Goal: Communication & Community: Answer question/provide support

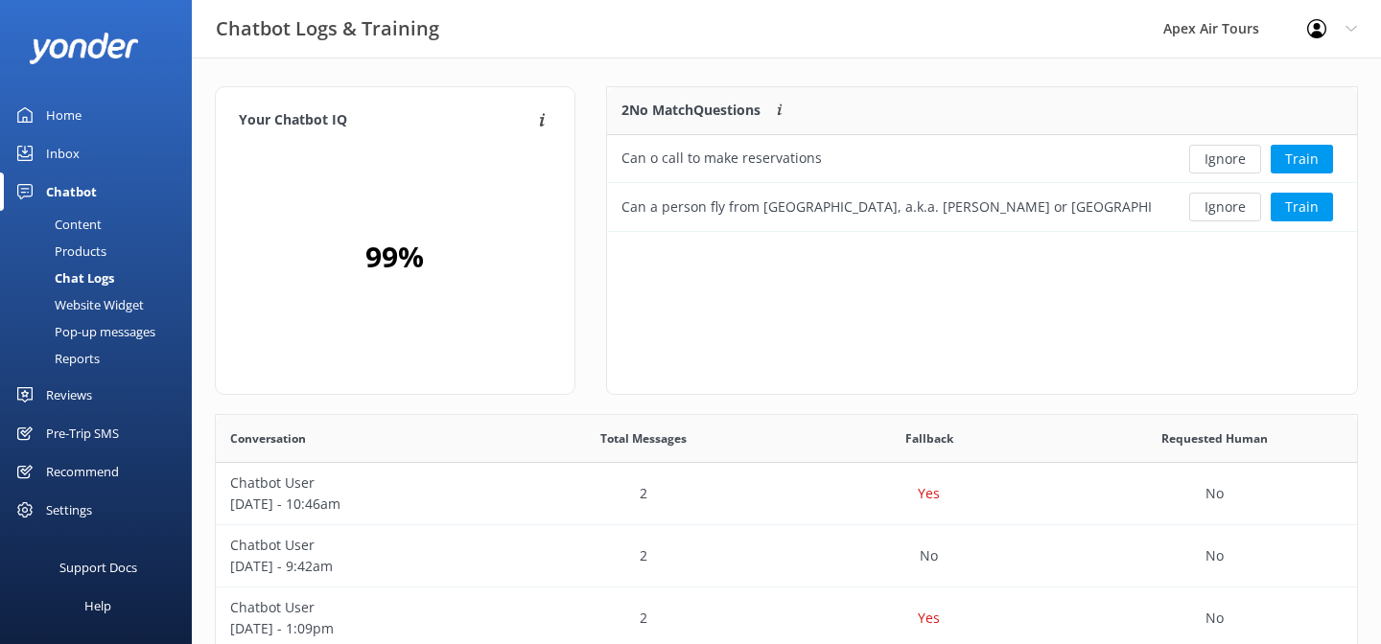
scroll to position [145, 750]
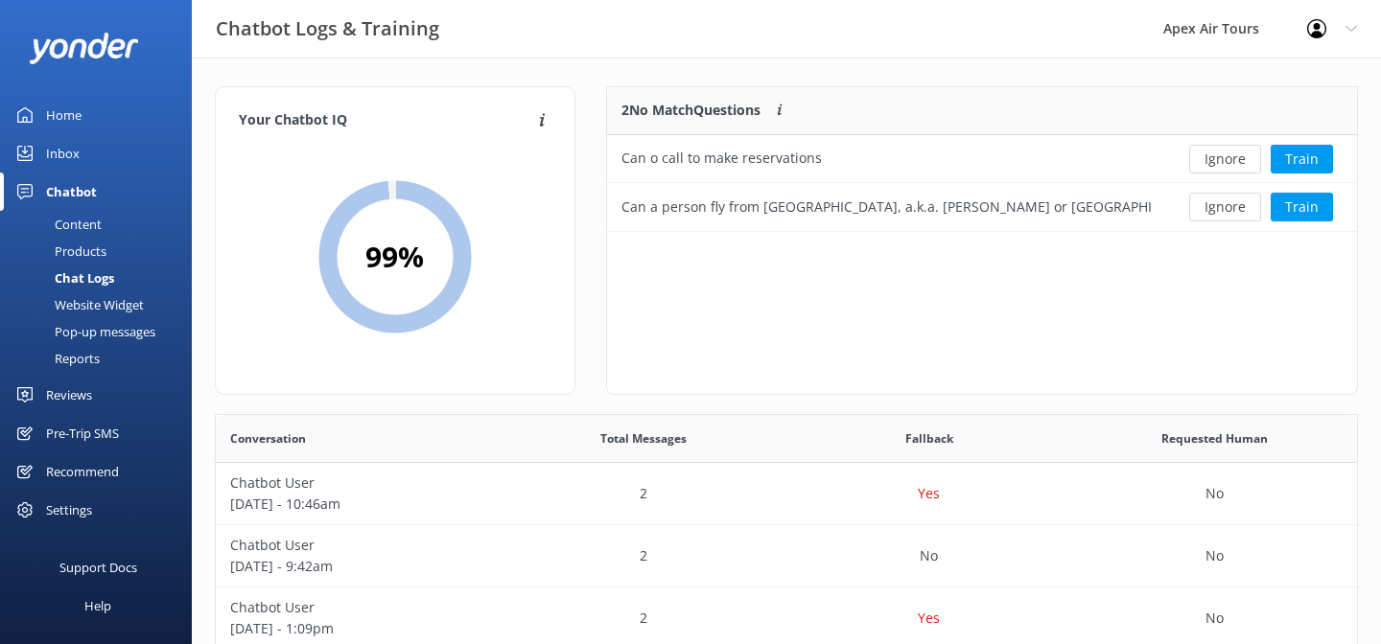
click at [100, 307] on div "Website Widget" at bounding box center [78, 304] width 132 height 27
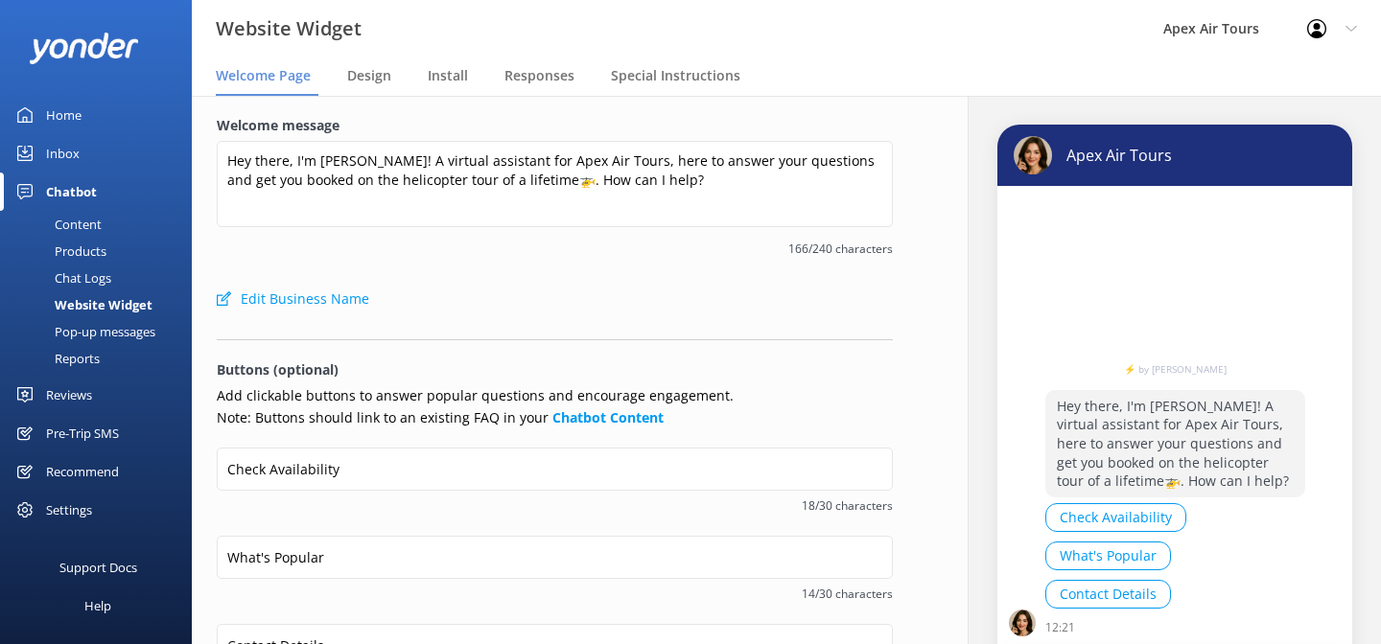
click at [70, 399] on div "Reviews" at bounding box center [69, 395] width 46 height 38
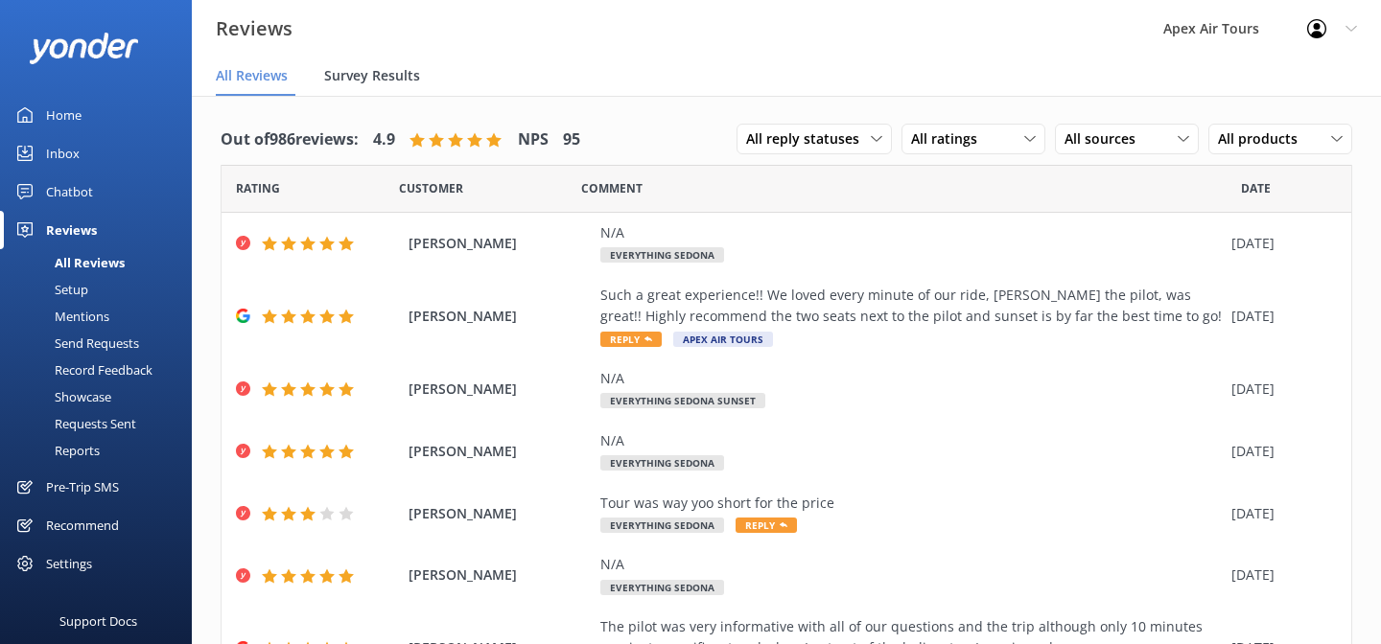
click at [400, 71] on span "Survey Results" at bounding box center [372, 75] width 96 height 19
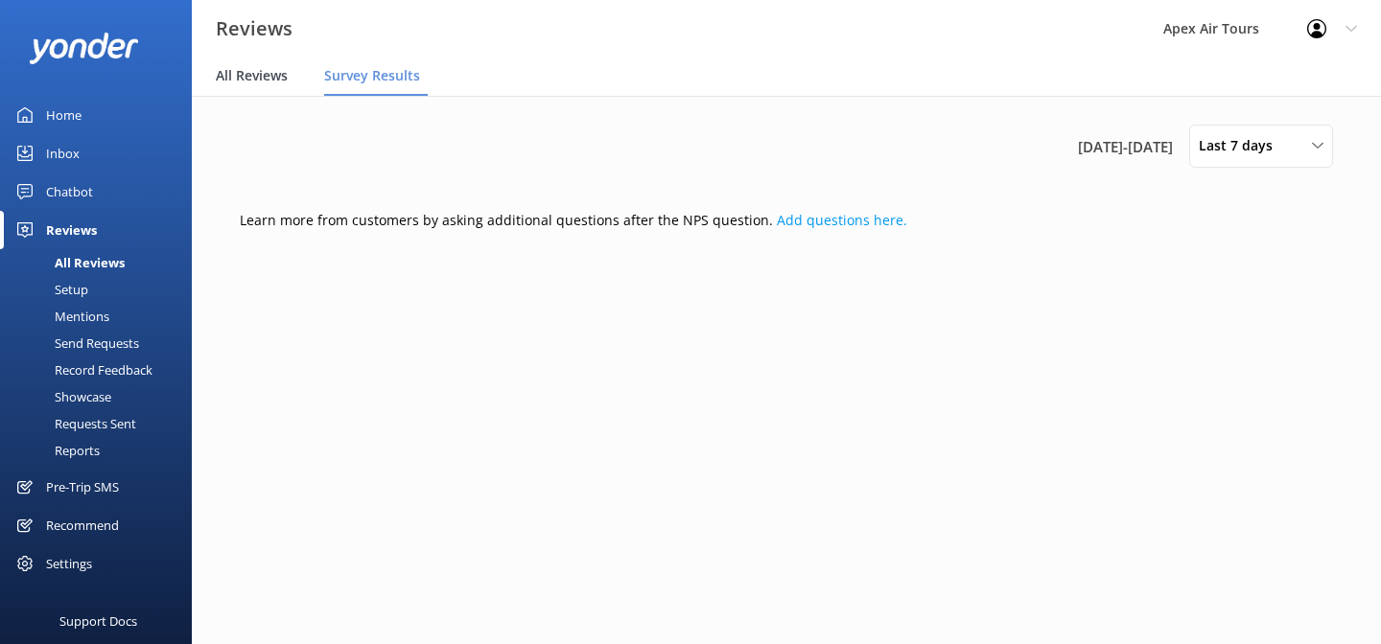
click at [245, 66] on span "All Reviews" at bounding box center [252, 75] width 72 height 19
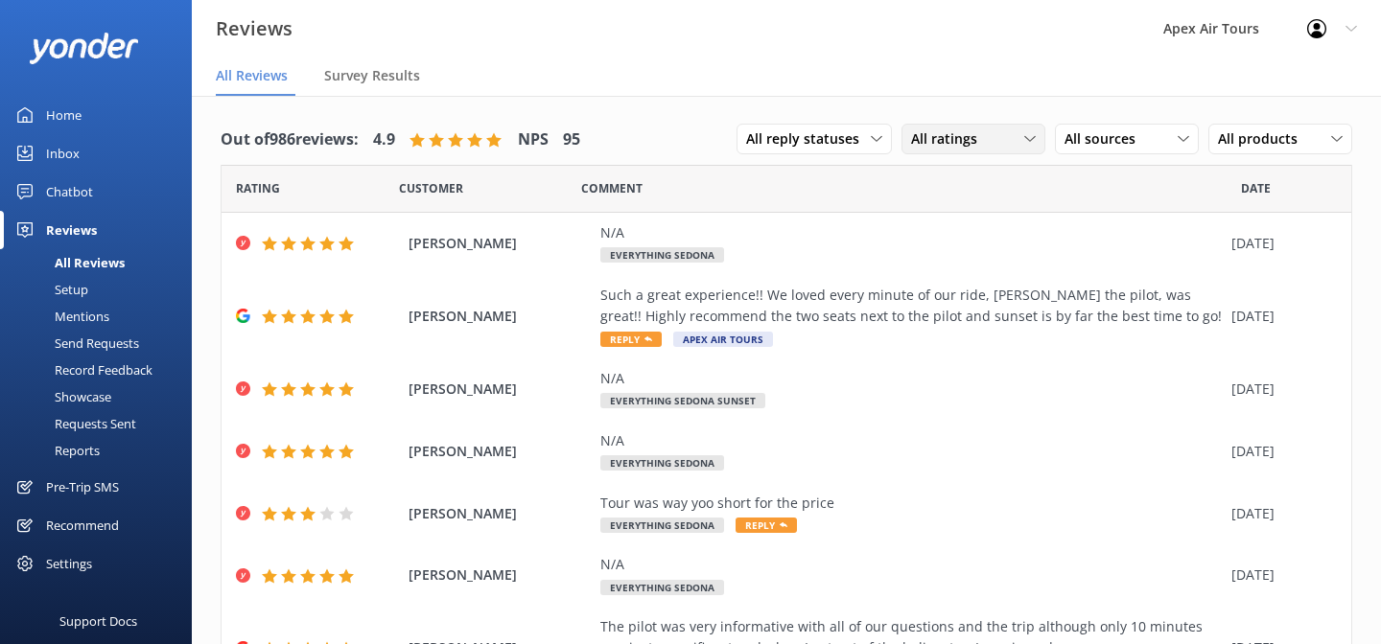
click at [1018, 148] on div "All ratings" at bounding box center [973, 138] width 134 height 21
click at [1115, 136] on span "All sources" at bounding box center [1105, 138] width 82 height 21
click at [1102, 289] on div "Google reviews" at bounding box center [1138, 295] width 112 height 19
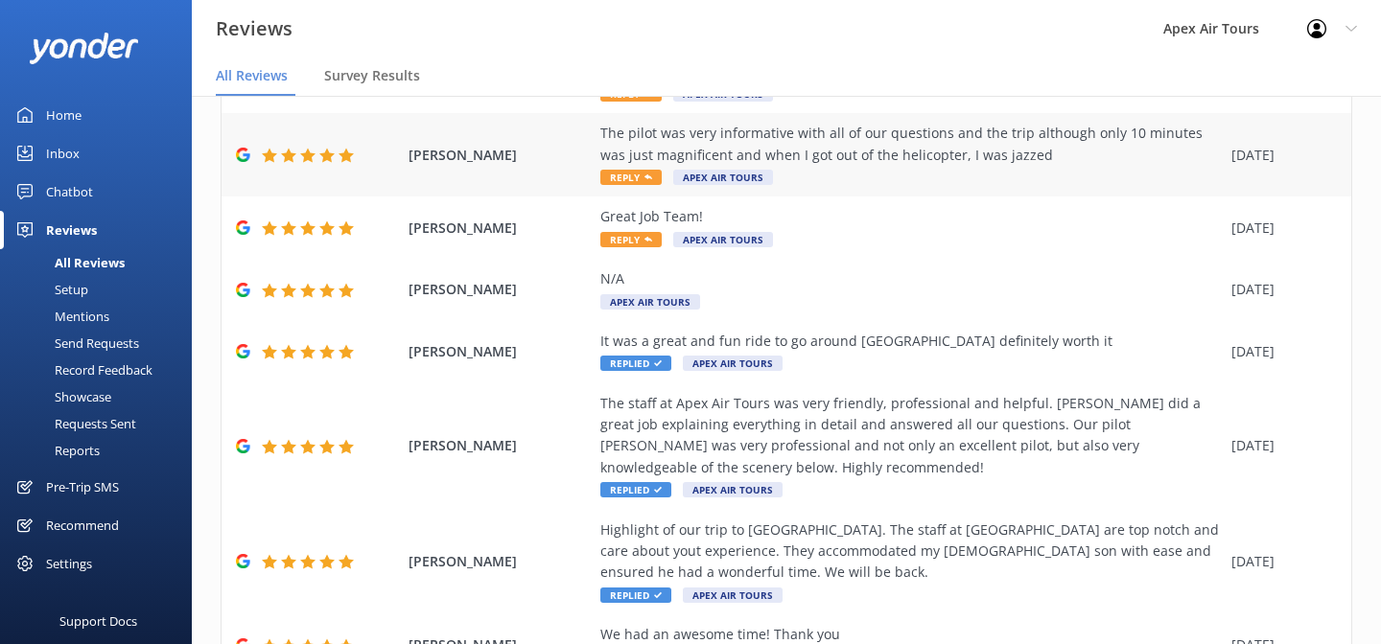
scroll to position [184, 0]
click at [639, 242] on span "Reply" at bounding box center [630, 238] width 61 height 15
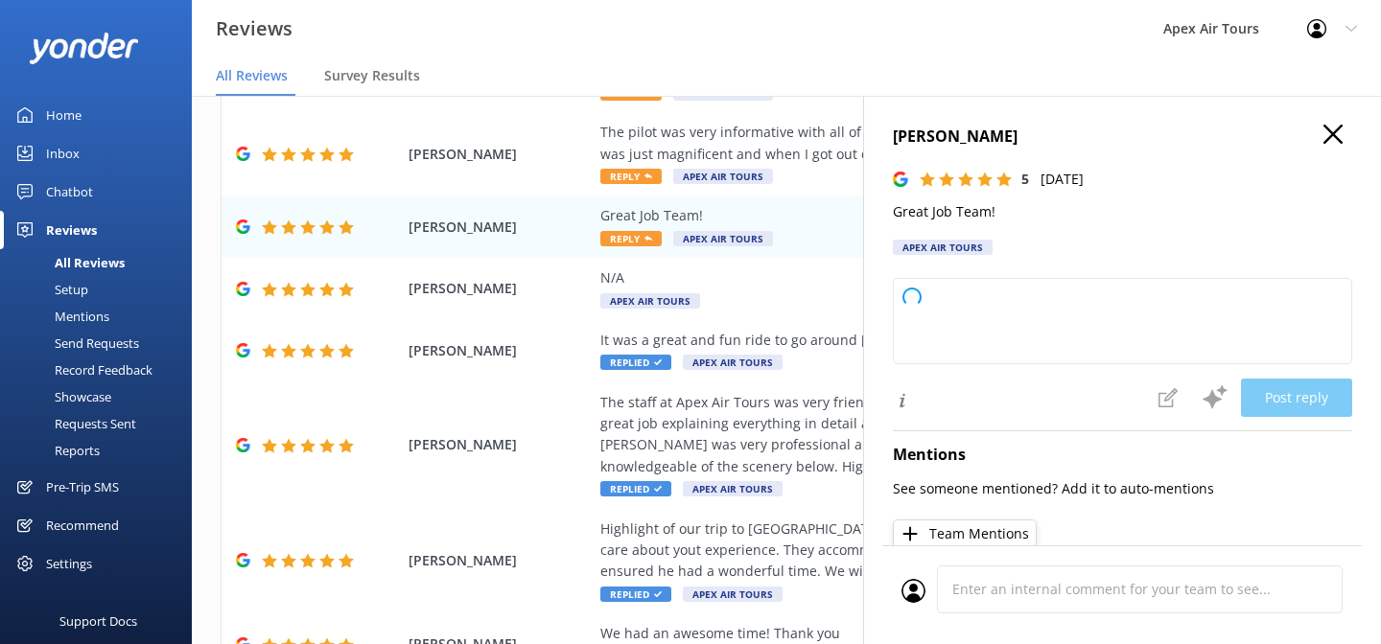
type textarea "Thank you so much for your kind words and positive rating! We're glad to hear y…"
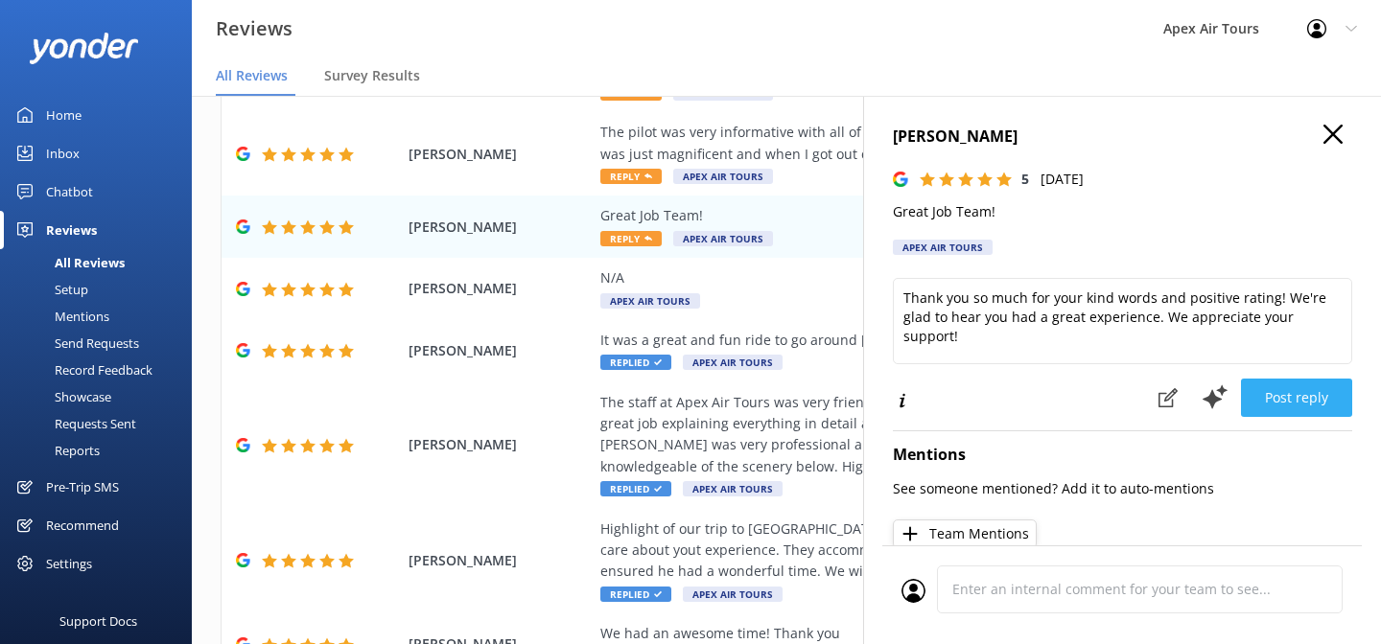
click at [1304, 405] on button "Post reply" at bounding box center [1296, 398] width 111 height 38
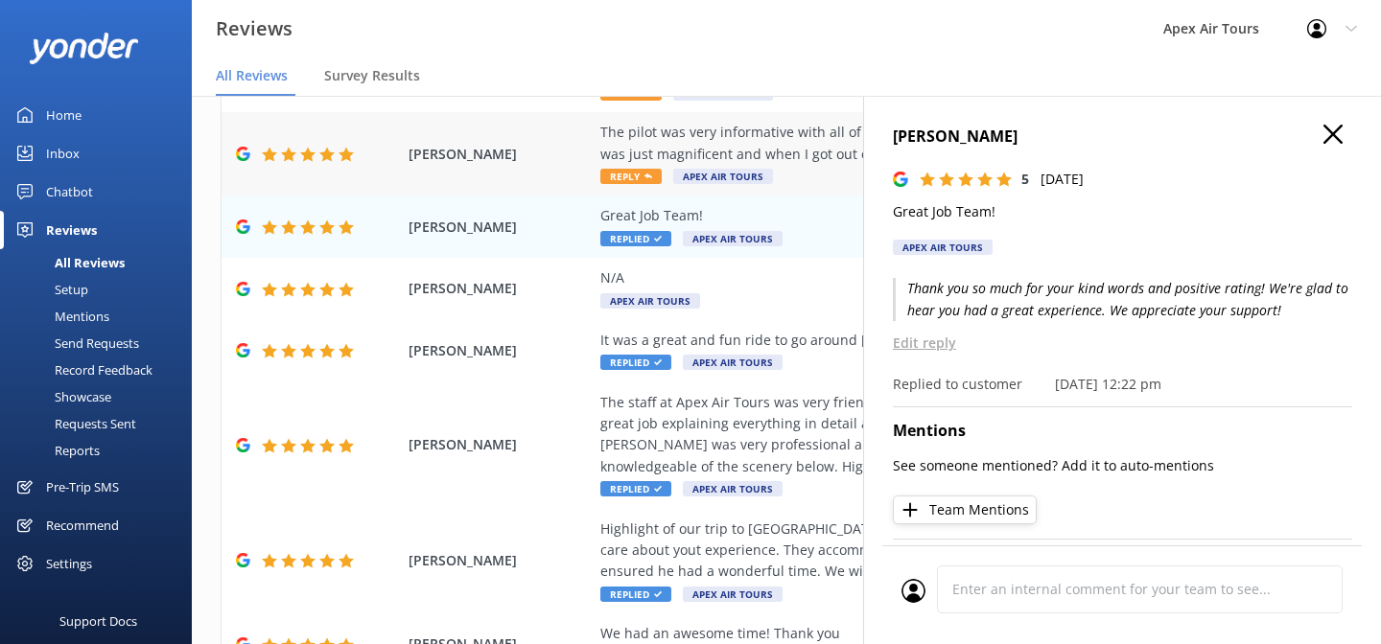
click at [637, 179] on span "Reply" at bounding box center [630, 176] width 61 height 15
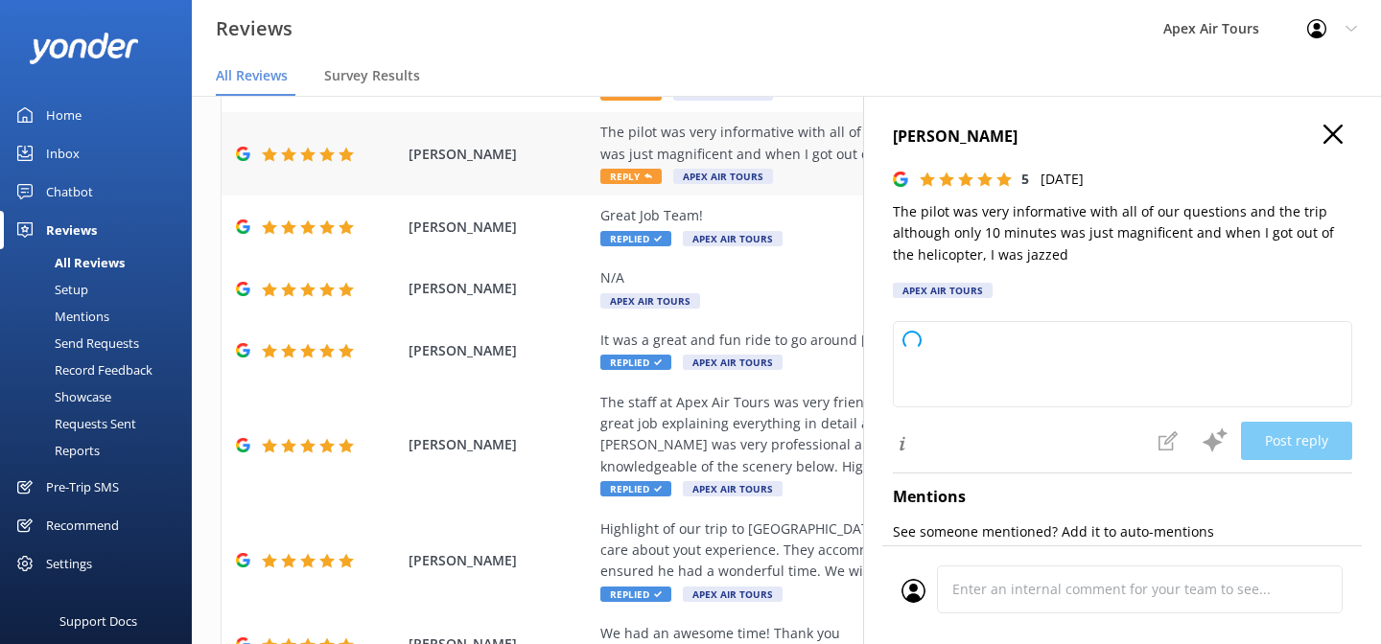
type textarea "Thank you so much for your wonderful review! We're delighted to hear you enjoye…"
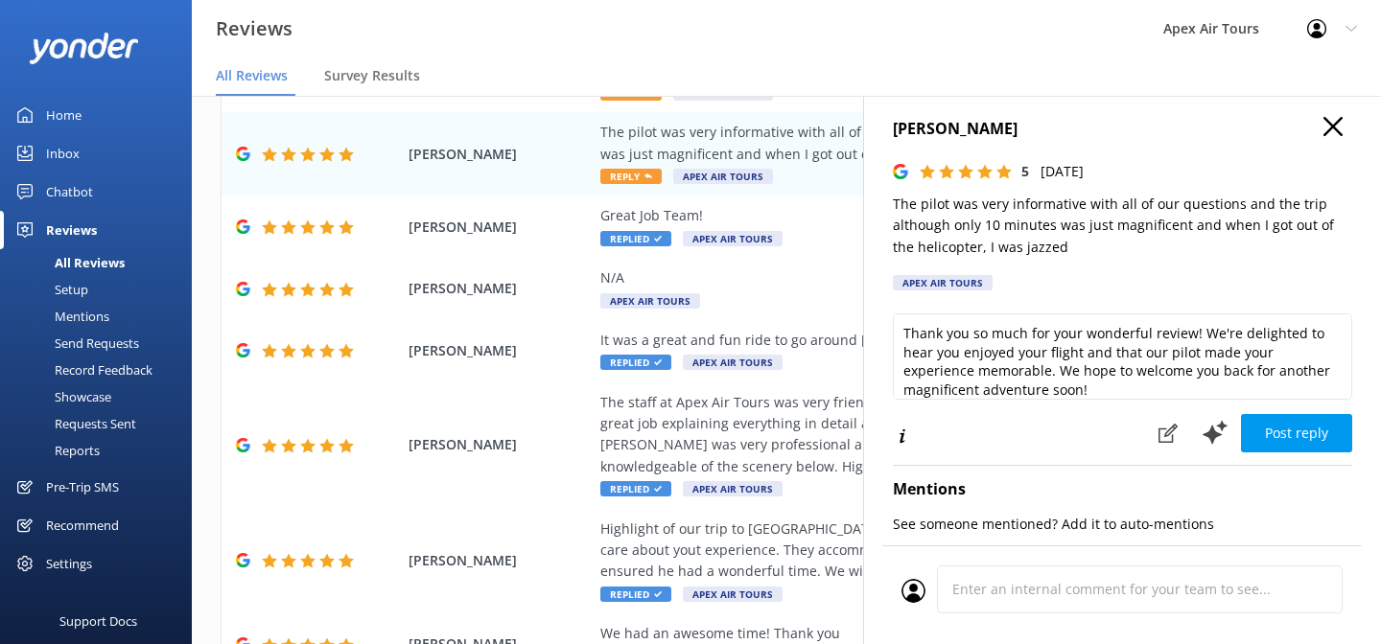
scroll to position [0, 0]
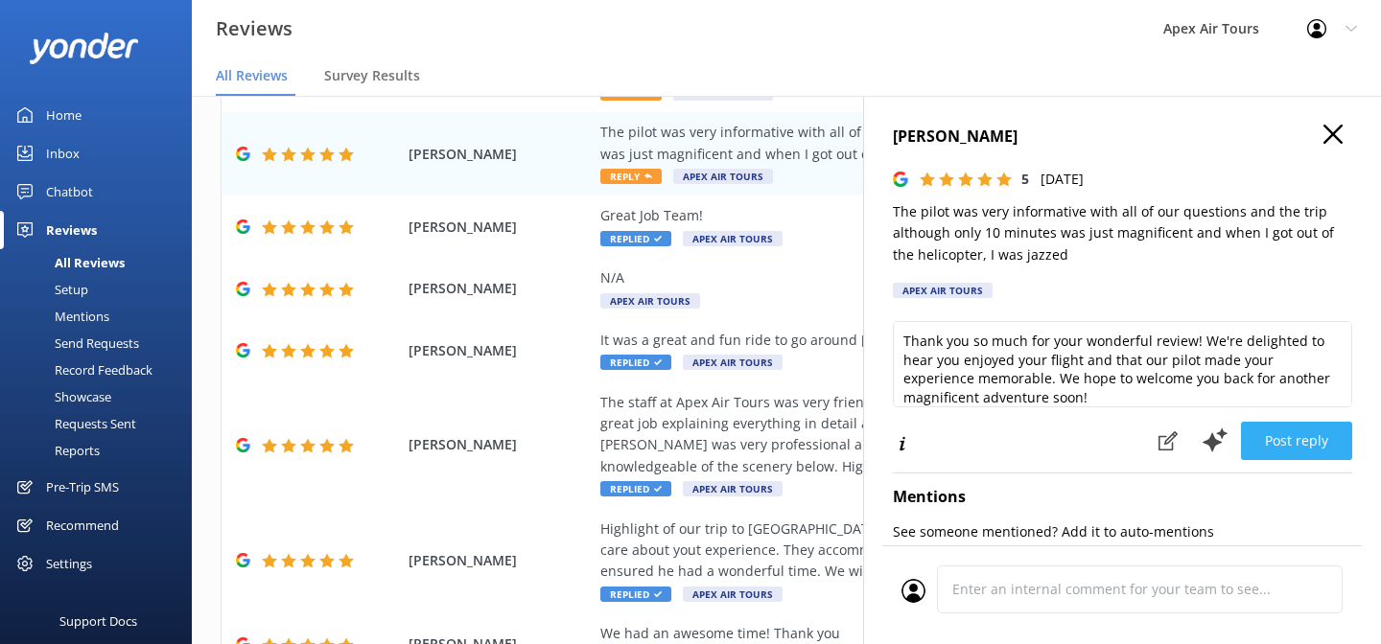
click at [1303, 453] on button "Post reply" at bounding box center [1296, 441] width 111 height 38
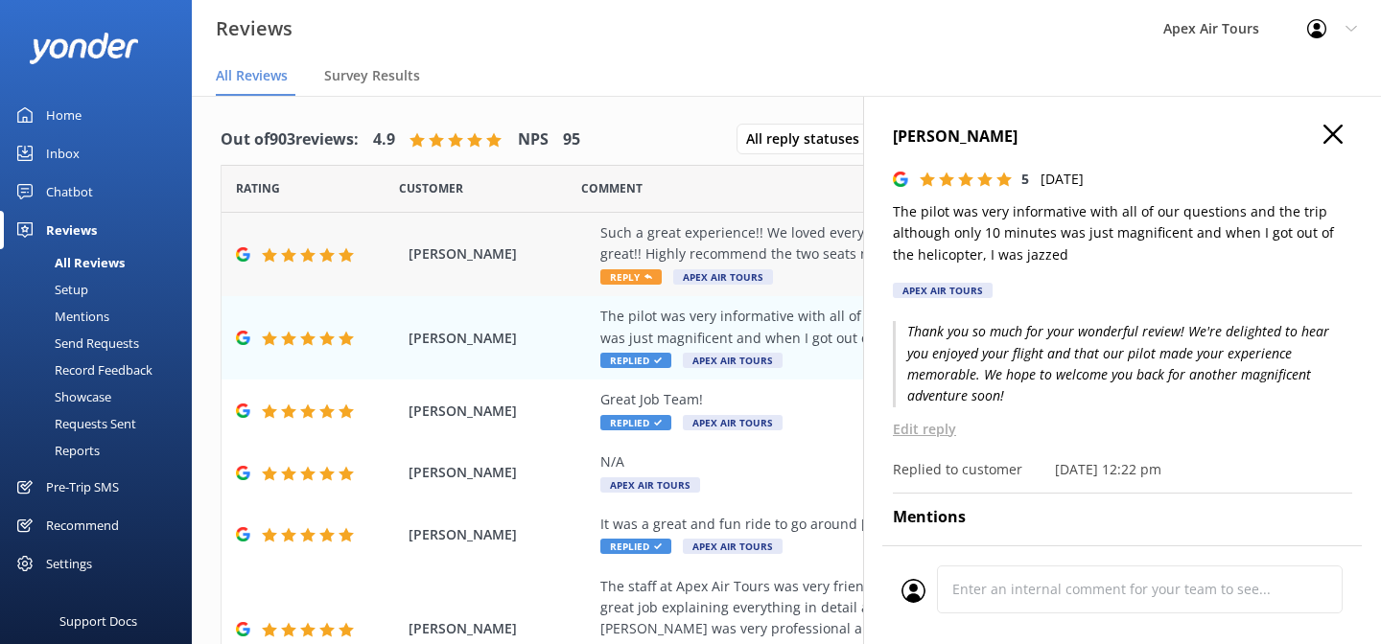
click at [624, 281] on span "Reply" at bounding box center [630, 276] width 61 height 15
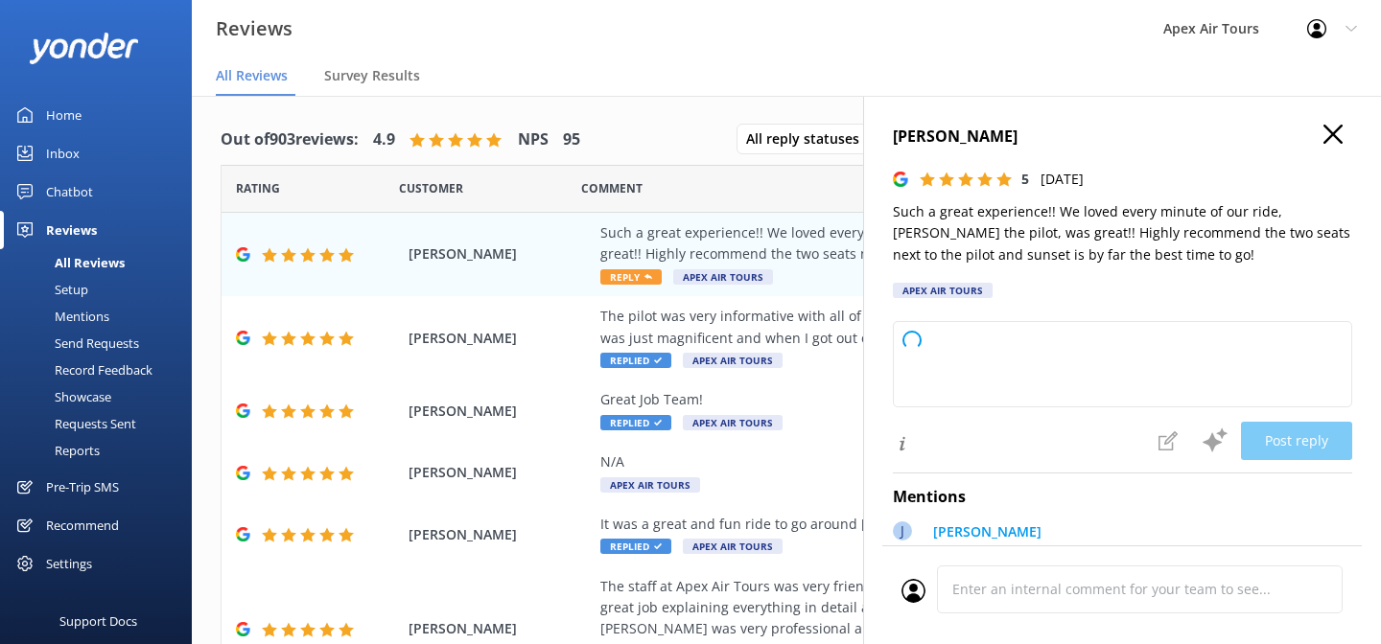
type textarea "Thank you so much for your wonderful review! We're thrilled to hear you had a g…"
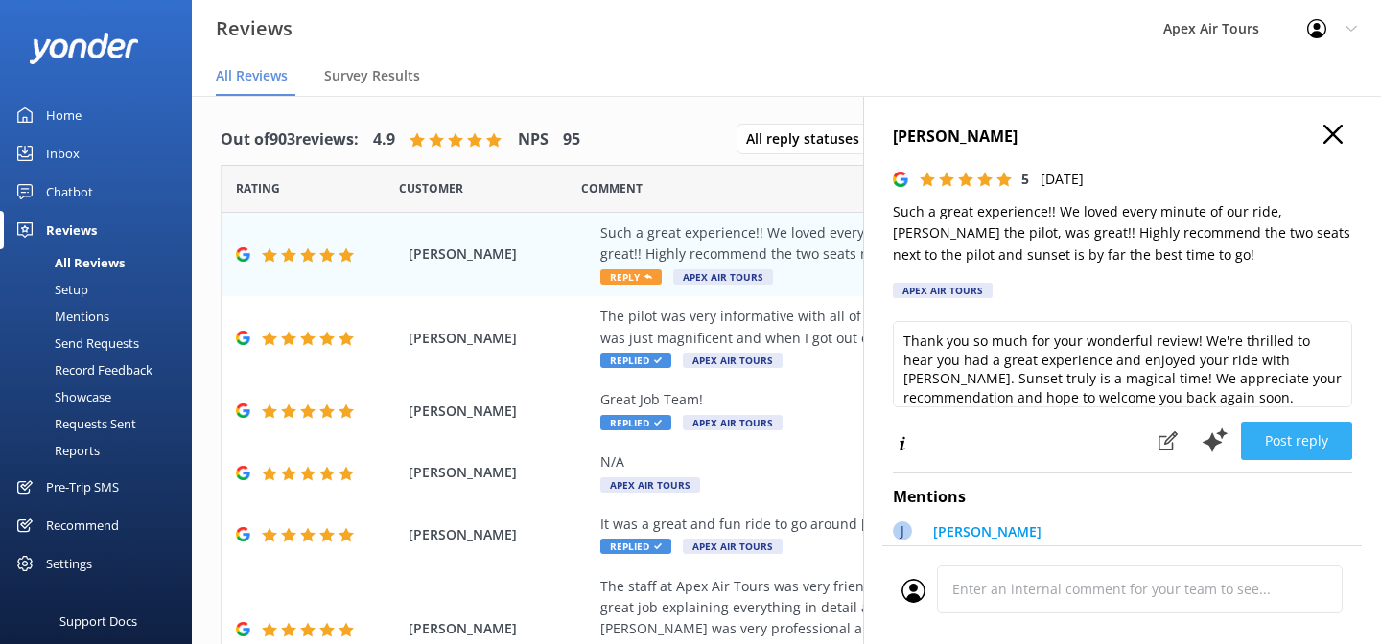
click at [1286, 437] on button "Post reply" at bounding box center [1296, 441] width 111 height 38
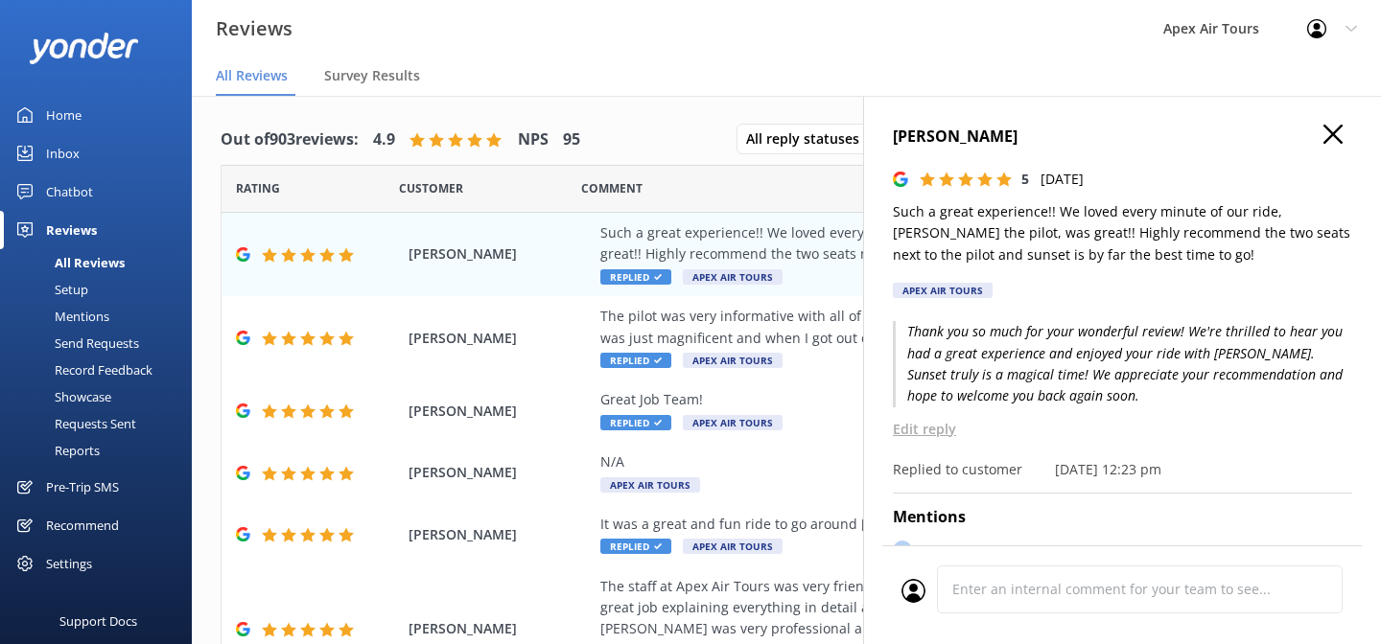
click at [1333, 140] on icon "button" at bounding box center [1332, 134] width 19 height 19
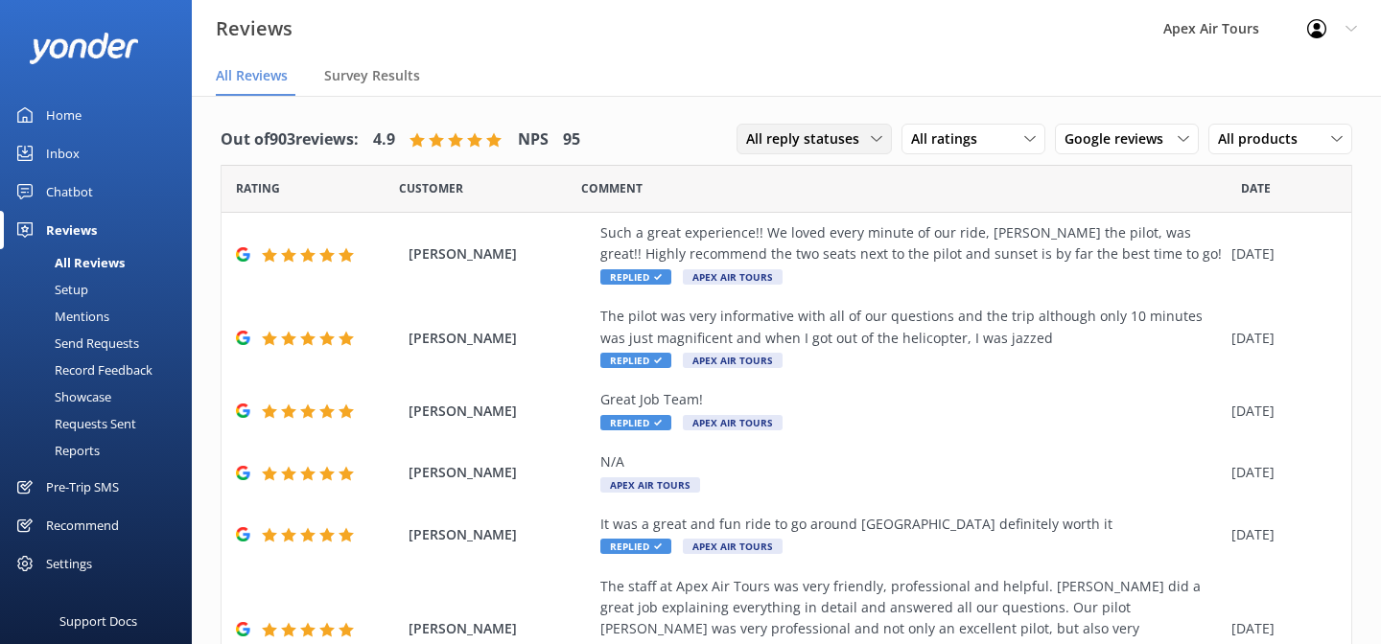
click at [845, 135] on span "All reply statuses" at bounding box center [808, 138] width 125 height 21
click at [1004, 147] on div "All ratings" at bounding box center [973, 138] width 134 height 21
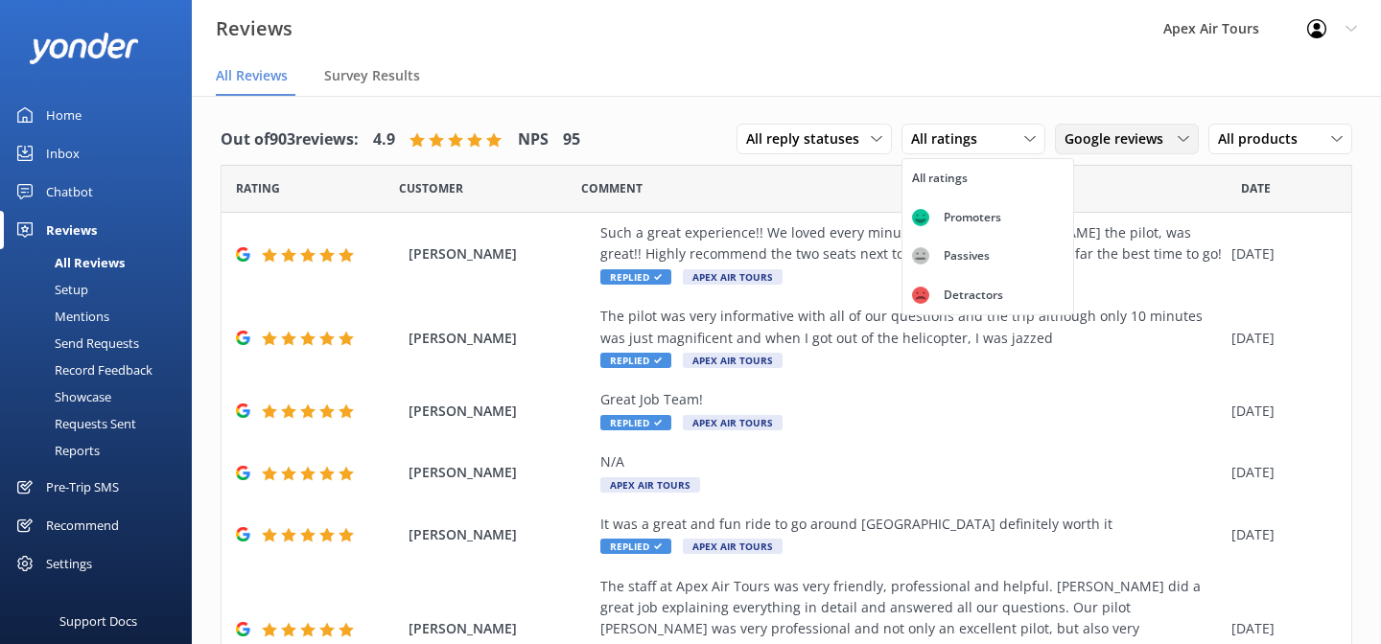
click at [1099, 144] on span "Google reviews" at bounding box center [1119, 138] width 110 height 21
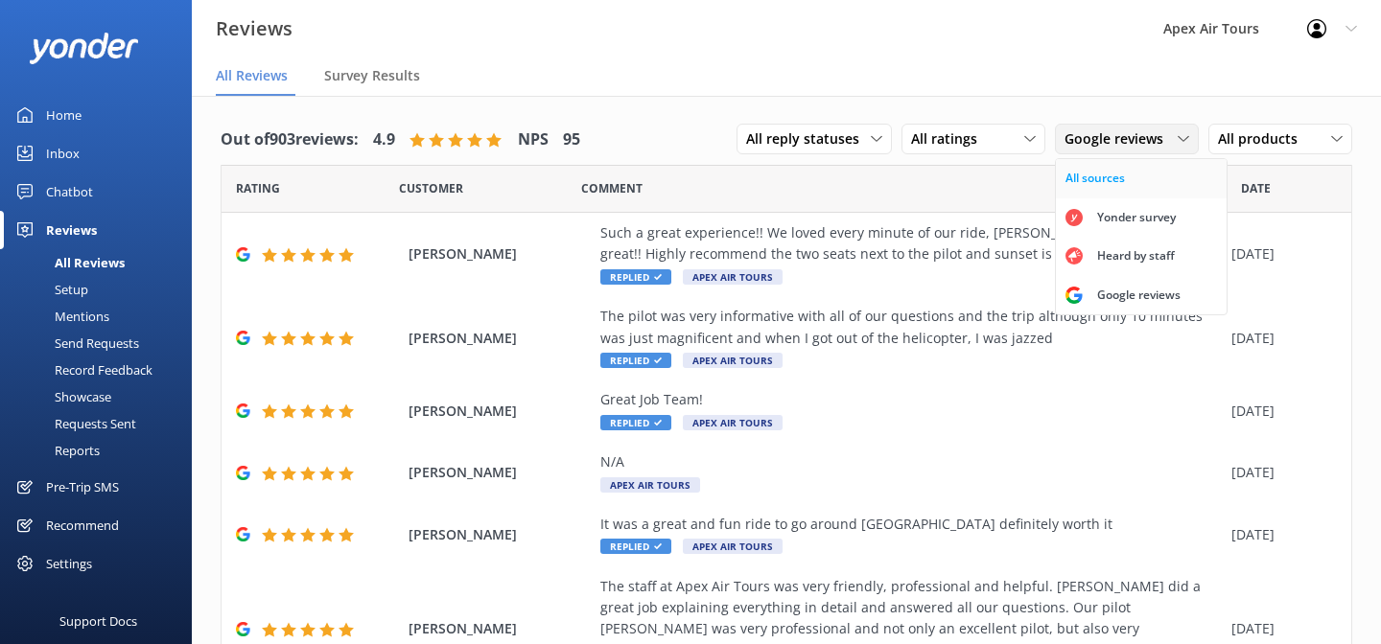
click at [1107, 183] on div "All sources" at bounding box center [1094, 178] width 59 height 19
